Goal: Task Accomplishment & Management: Manage account settings

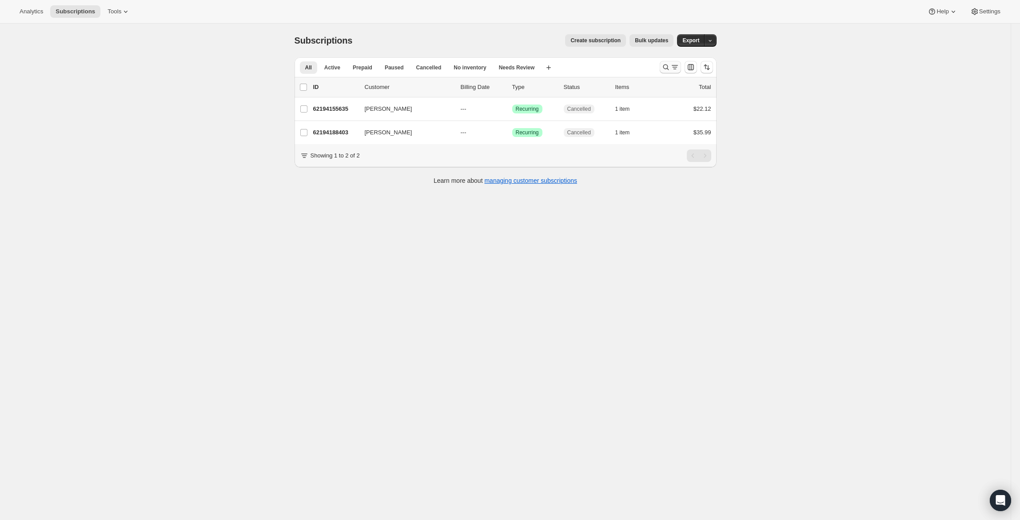
click at [674, 71] on icon "Search and filter results" at bounding box center [675, 67] width 9 height 9
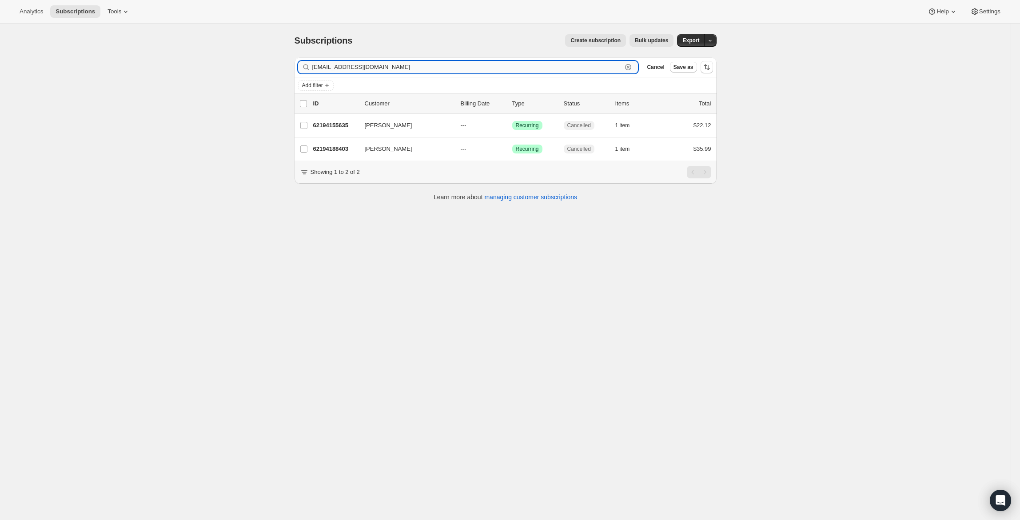
click at [592, 66] on input "[EMAIL_ADDRESS][DOMAIN_NAME]" at bounding box center [467, 67] width 310 height 12
paste input "[PERSON_NAME]"
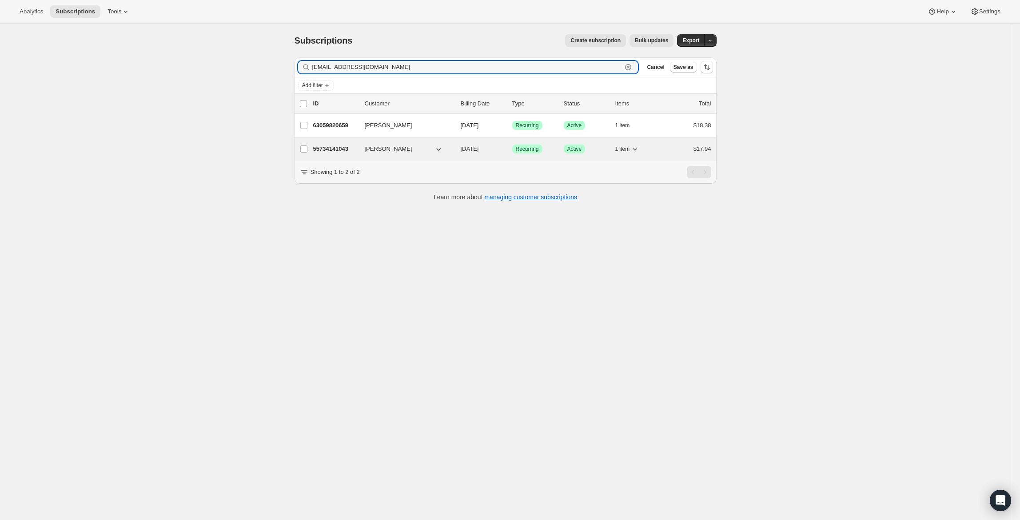
type input "[EMAIL_ADDRESS][DOMAIN_NAME]"
click at [335, 143] on div "55734141043 [PERSON_NAME] [DATE] Success Recurring Success Active 1 item $17.94" at bounding box center [512, 149] width 398 height 12
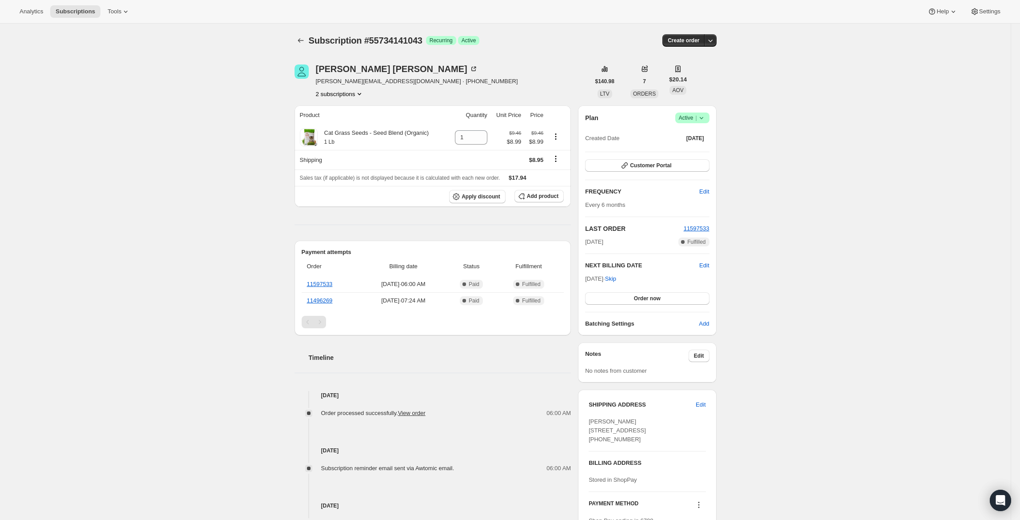
click at [691, 121] on span "Active |" at bounding box center [692, 117] width 27 height 9
click at [701, 148] on span "Cancel subscription" at bounding box center [696, 150] width 50 height 7
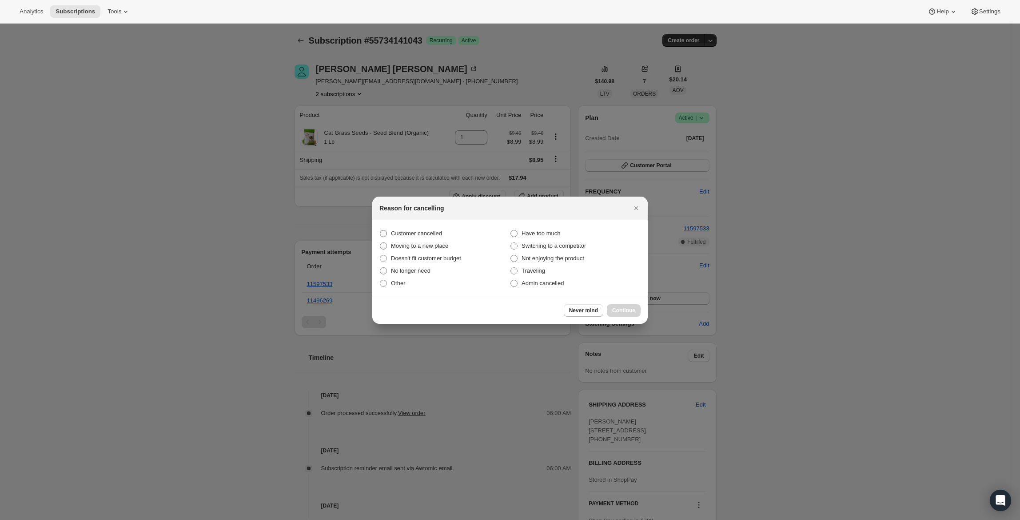
click at [417, 230] on span "Customer cancelled" at bounding box center [416, 233] width 51 height 7
click at [380, 230] on input "Customer cancelled" at bounding box center [380, 230] width 0 height 0
radio input "true"
click at [621, 310] on span "Continue" at bounding box center [623, 310] width 23 height 7
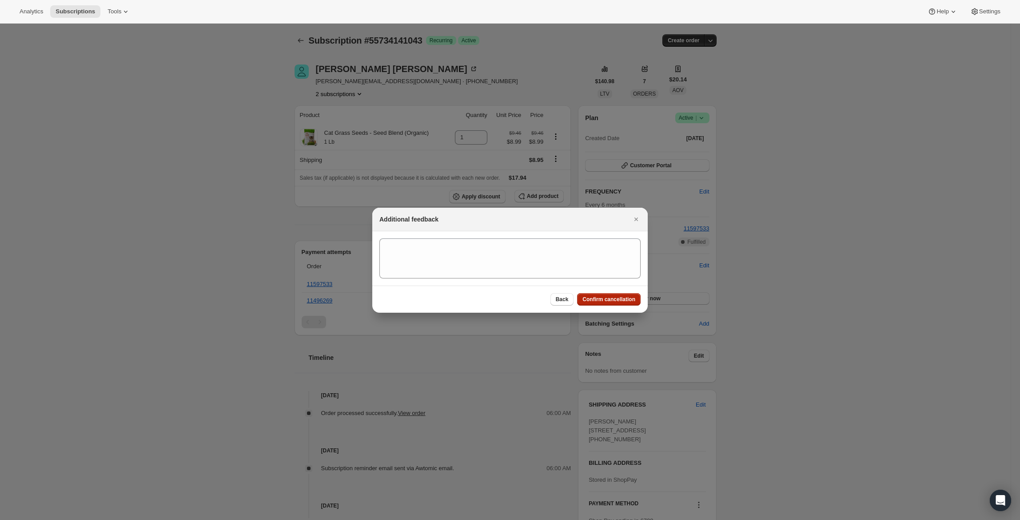
click at [622, 296] on span "Confirm cancellation" at bounding box center [609, 299] width 53 height 7
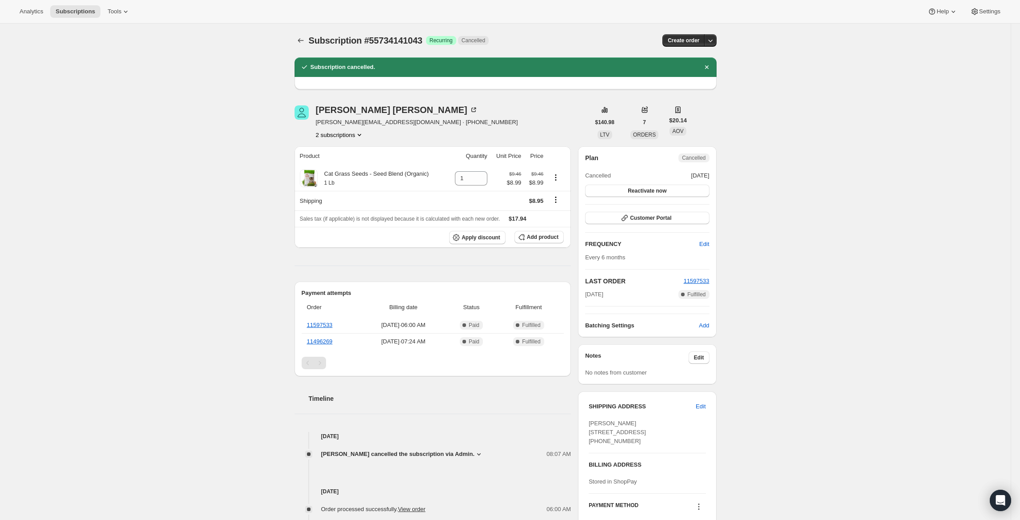
click at [305, 41] on icon "Subscriptions" at bounding box center [300, 40] width 9 height 9
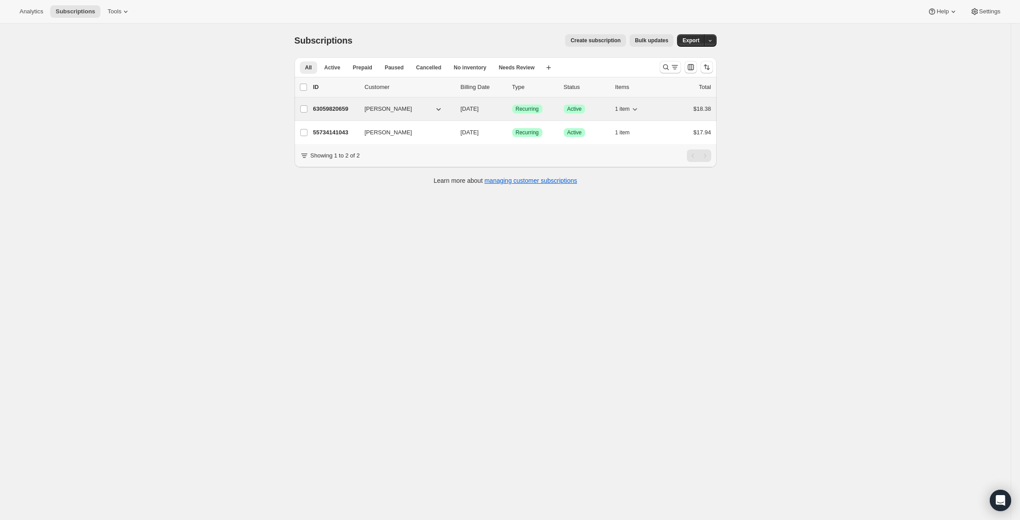
click at [322, 107] on p "63059820659" at bounding box center [335, 108] width 44 height 9
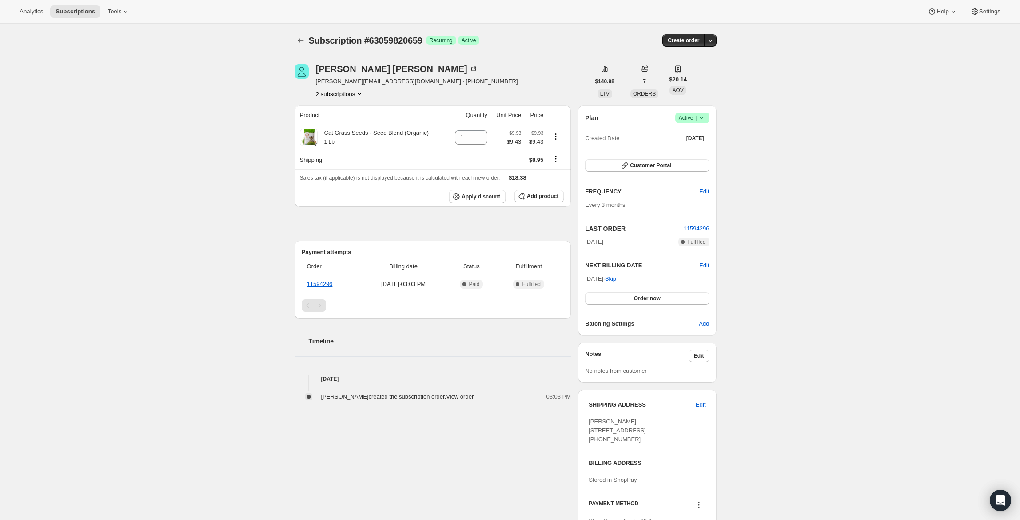
click at [687, 118] on span "Active |" at bounding box center [692, 117] width 27 height 9
click at [695, 151] on span "Cancel subscription" at bounding box center [696, 150] width 50 height 7
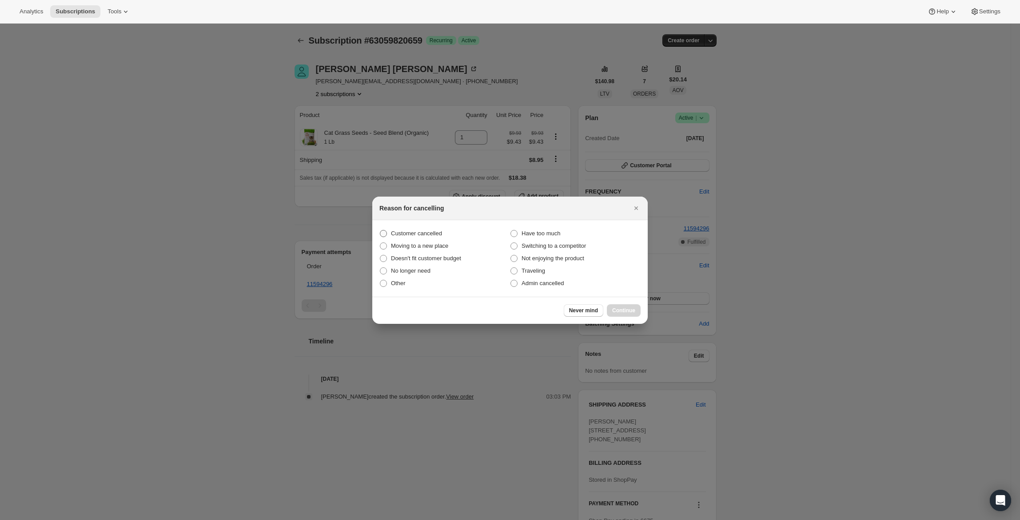
click at [429, 230] on span "Customer cancelled" at bounding box center [416, 233] width 51 height 7
click at [380, 230] on input "Customer cancelled" at bounding box center [380, 230] width 0 height 0
radio input "true"
click at [624, 312] on span "Continue" at bounding box center [623, 310] width 23 height 7
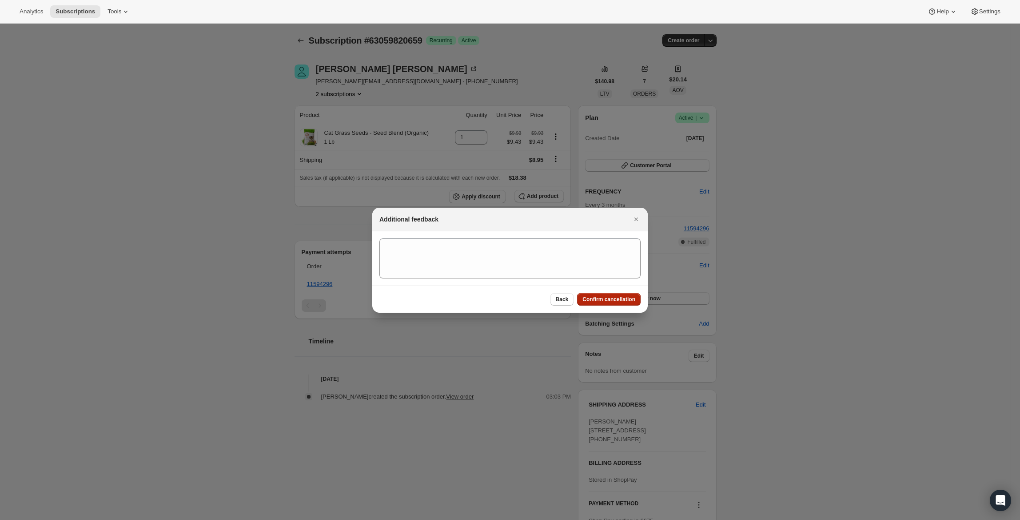
click at [623, 301] on span "Confirm cancellation" at bounding box center [609, 299] width 53 height 7
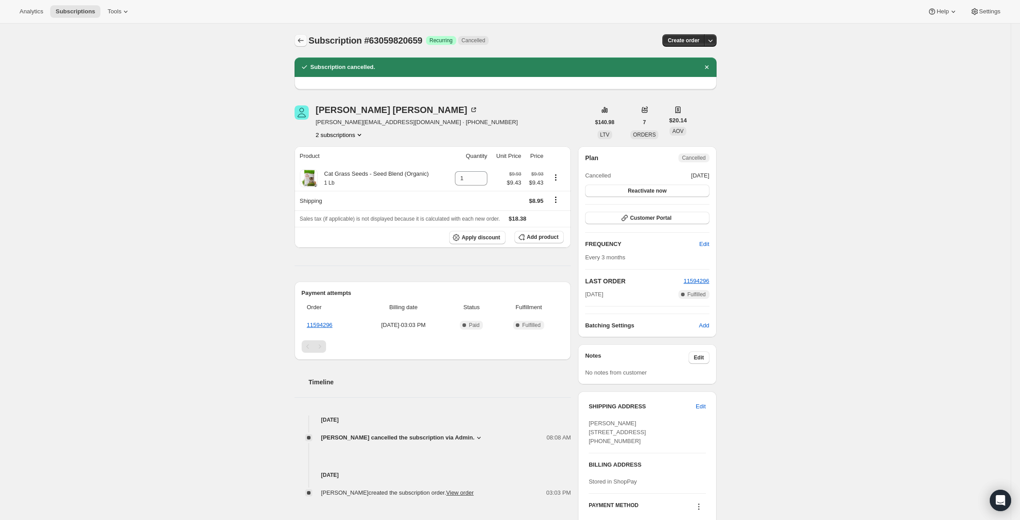
click at [300, 37] on icon "Subscriptions" at bounding box center [300, 40] width 9 height 9
